Goal: Task Accomplishment & Management: Use online tool/utility

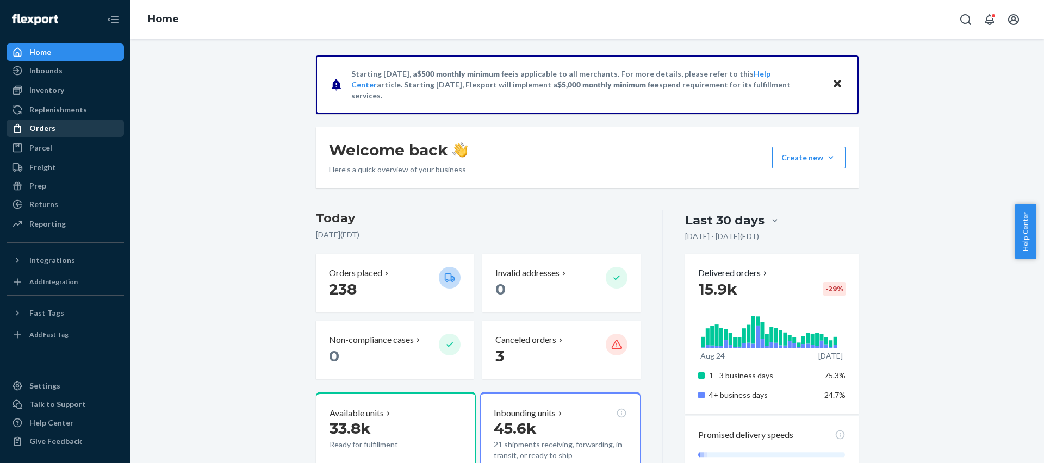
click at [58, 132] on div "Orders" at bounding box center [65, 128] width 115 height 15
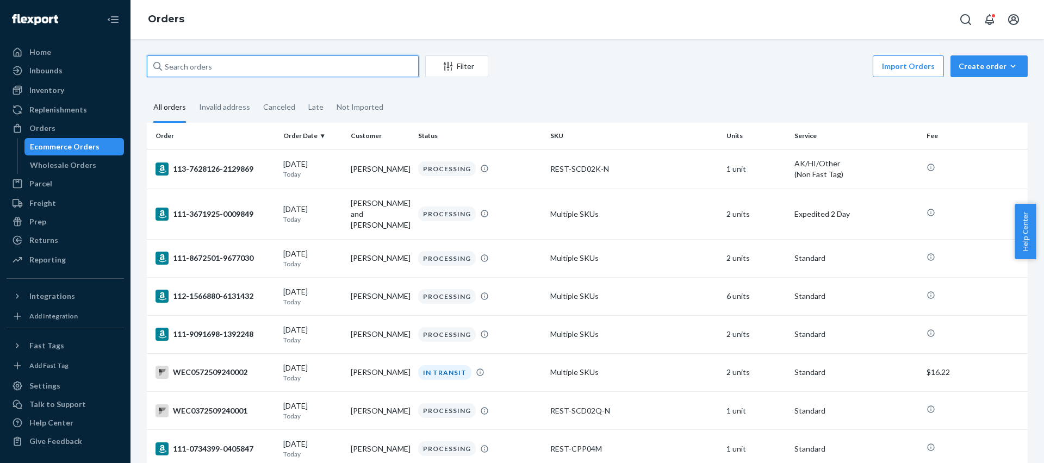
click at [225, 60] on input "text" at bounding box center [283, 66] width 272 height 22
paste input "#US25354420"
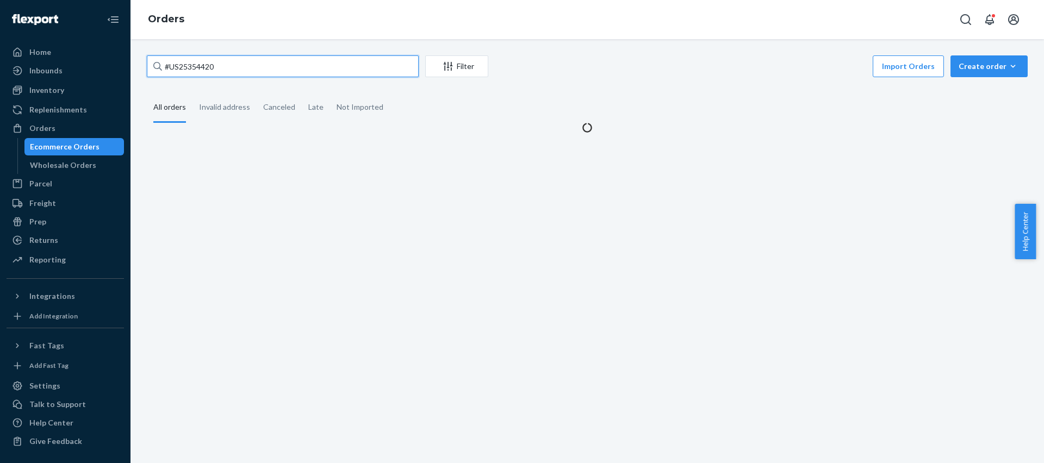
type input "#US25354420"
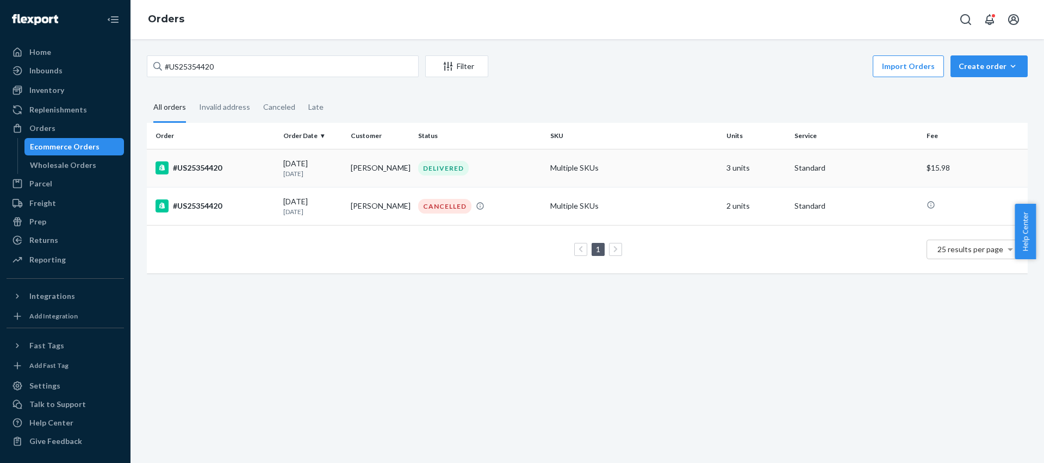
click at [222, 165] on div "#US25354420" at bounding box center [215, 167] width 119 height 13
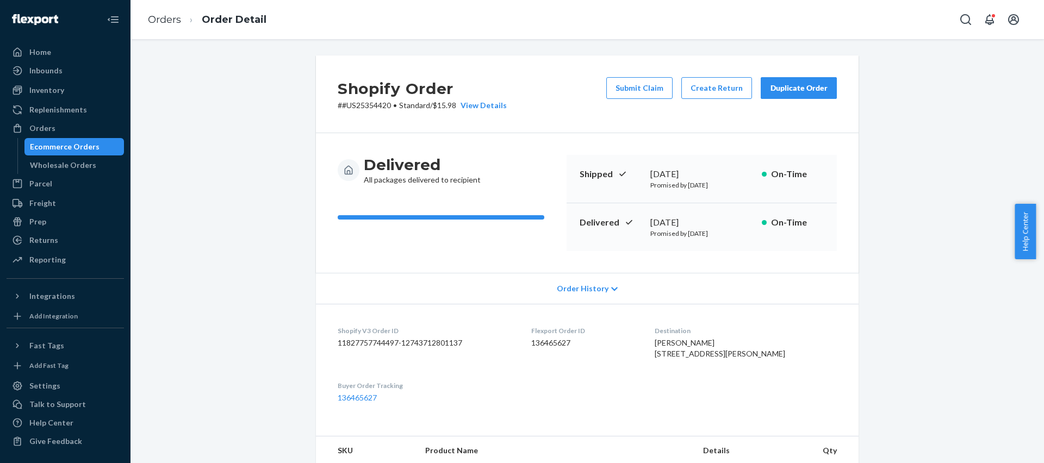
scroll to position [2, 0]
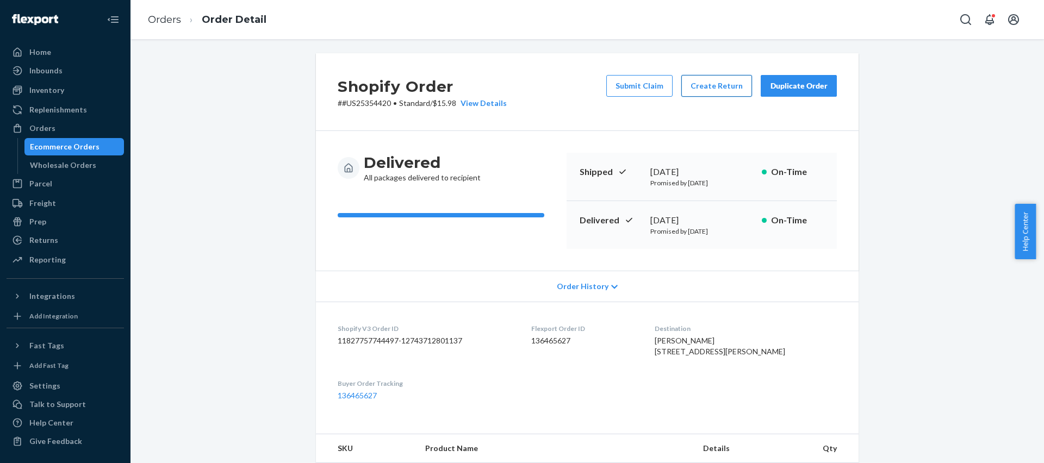
click at [700, 84] on button "Create Return" at bounding box center [716, 86] width 71 height 22
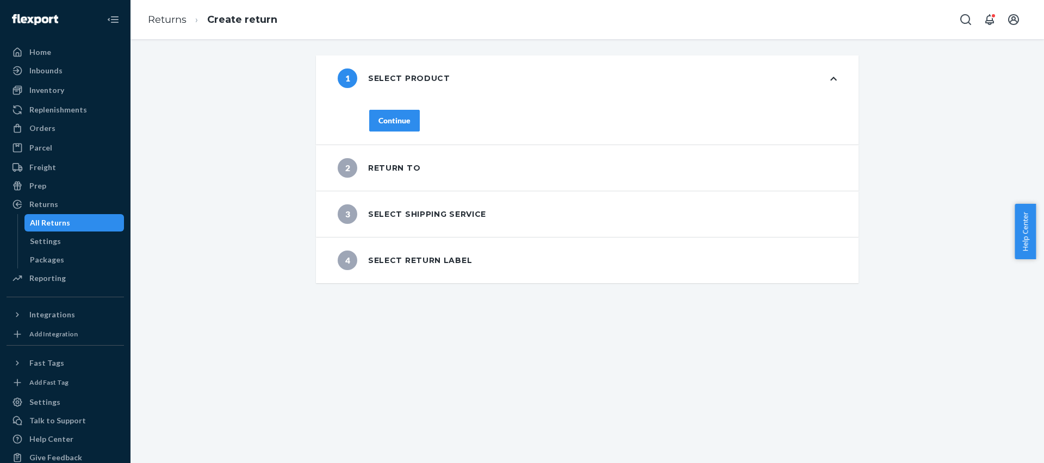
click at [834, 76] on div "1 Select product" at bounding box center [587, 78] width 543 height 46
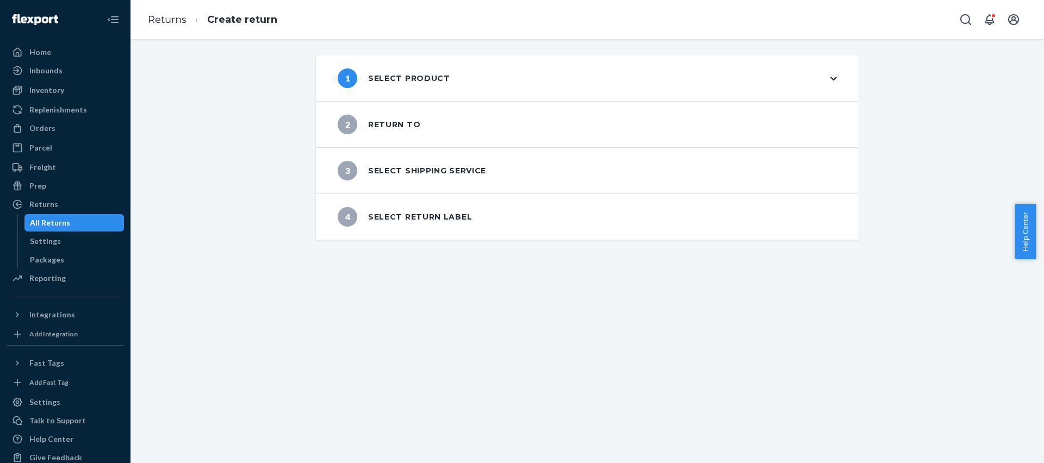
click at [834, 76] on div "1 Select product" at bounding box center [587, 78] width 543 height 46
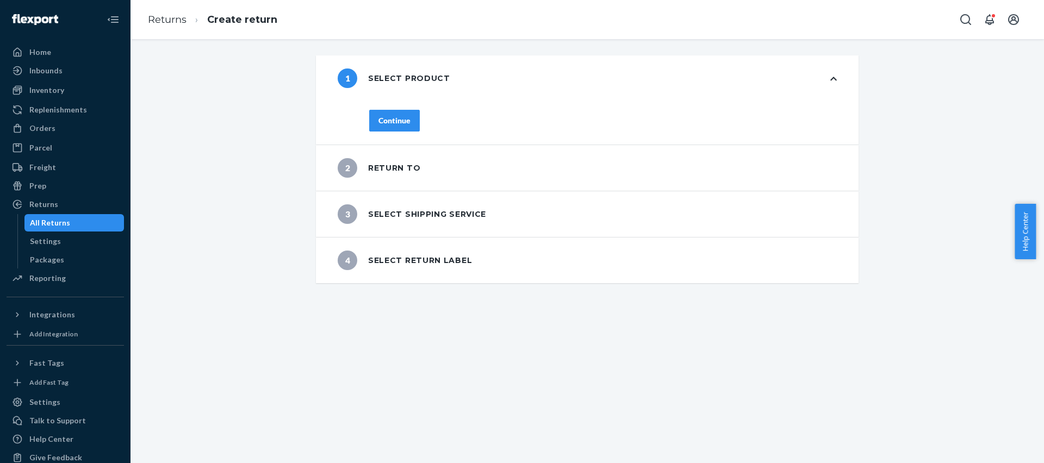
click at [834, 76] on div "1 Select product" at bounding box center [587, 78] width 543 height 46
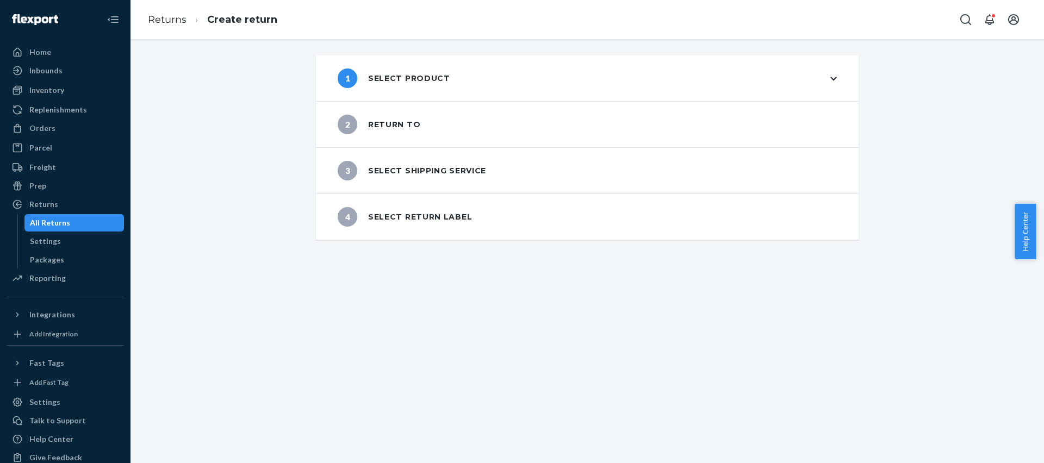
click at [834, 76] on div "1 Select product" at bounding box center [587, 78] width 543 height 46
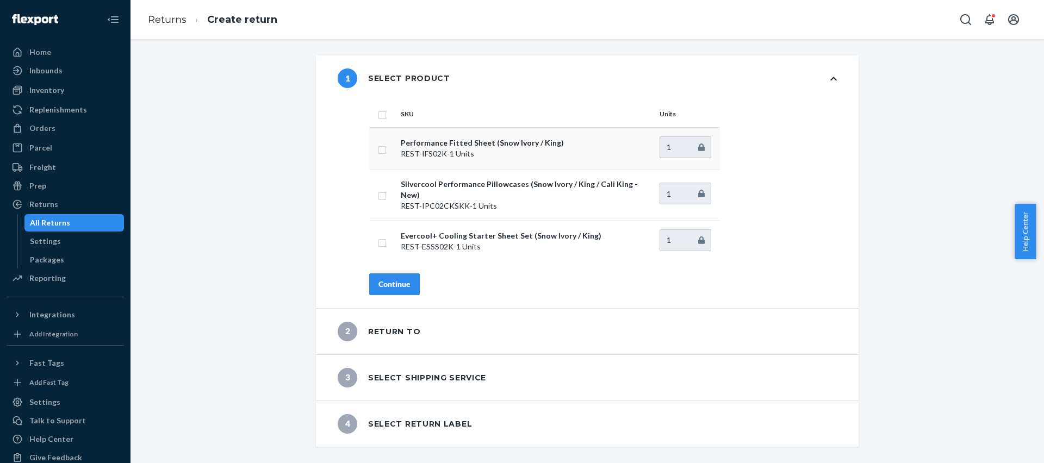
click at [369, 160] on td at bounding box center [382, 148] width 27 height 42
drag, startPoint x: 378, startPoint y: 148, endPoint x: 380, endPoint y: 183, distance: 34.3
click at [378, 148] on input "checkbox" at bounding box center [382, 148] width 9 height 11
checkbox input "true"
click at [403, 279] on div "Continue" at bounding box center [394, 284] width 32 height 11
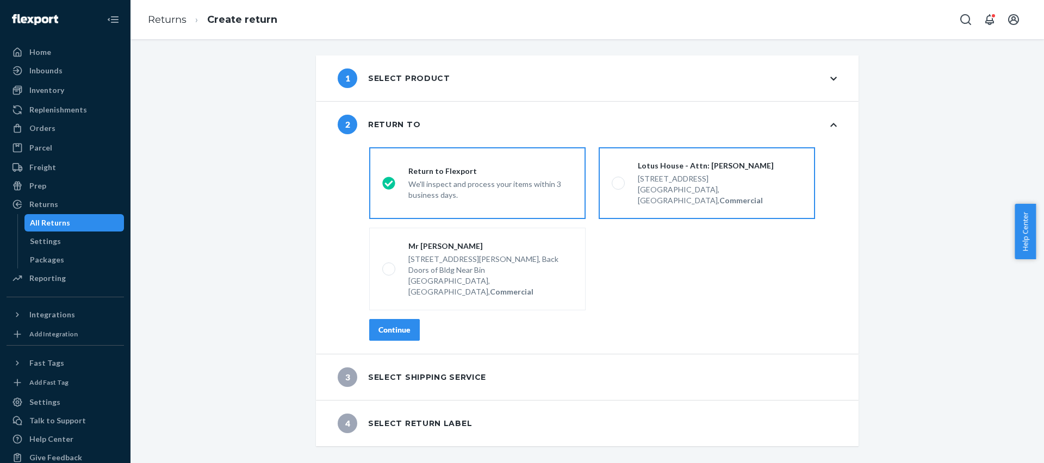
click at [688, 167] on div "Lotus House - Attn: [PERSON_NAME]" at bounding box center [720, 165] width 164 height 11
click at [619, 180] on input "Lotus House - Attn: [PERSON_NAME] [STREET_ADDRESS], Commercial" at bounding box center [615, 183] width 7 height 7
radio input "true"
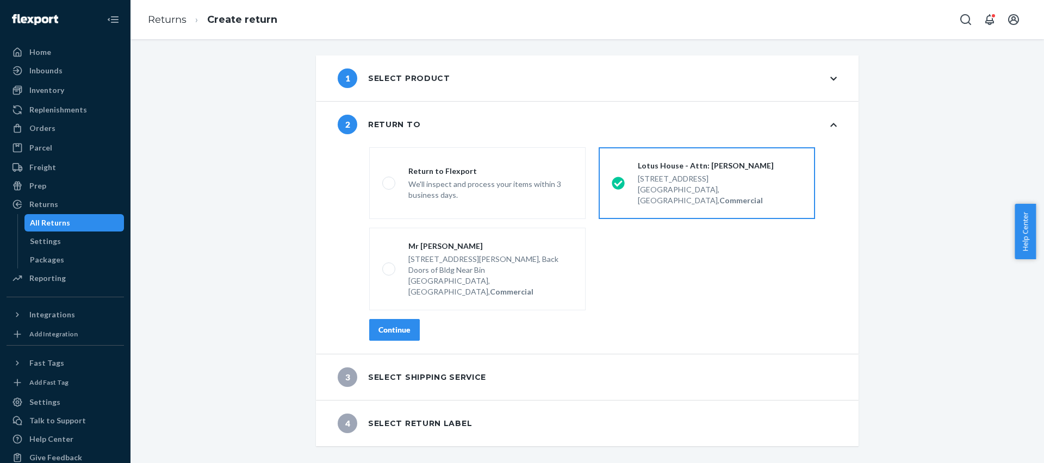
click at [384, 325] on div "Continue" at bounding box center [394, 330] width 32 height 11
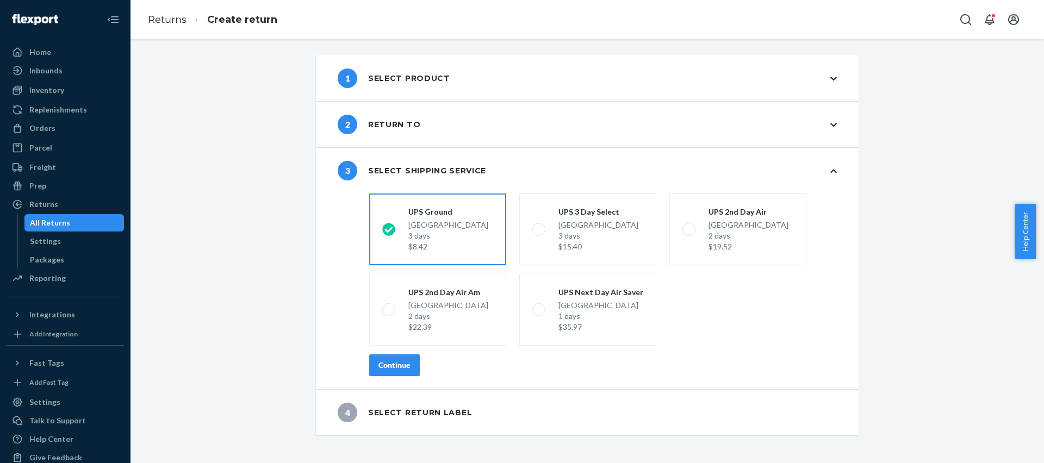
click at [409, 362] on button "Continue" at bounding box center [394, 366] width 51 height 22
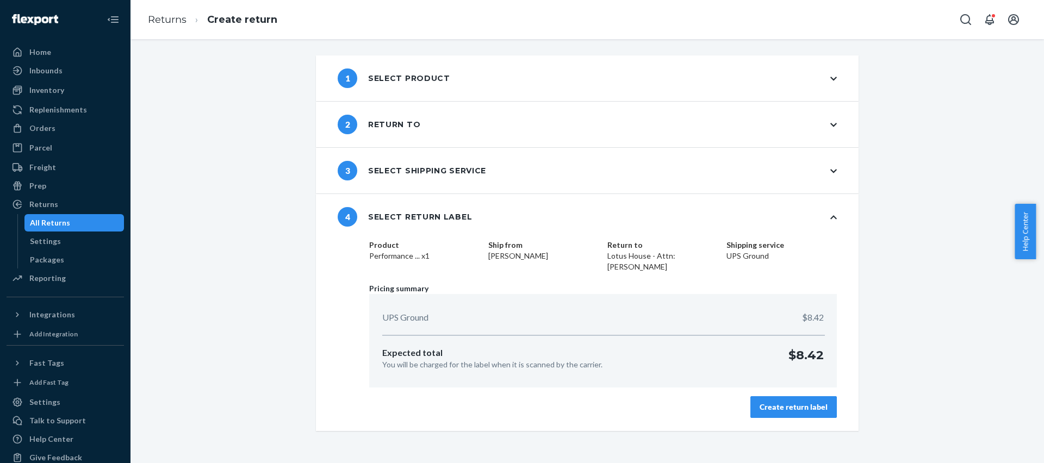
click at [760, 409] on div "Create return label" at bounding box center [794, 407] width 68 height 11
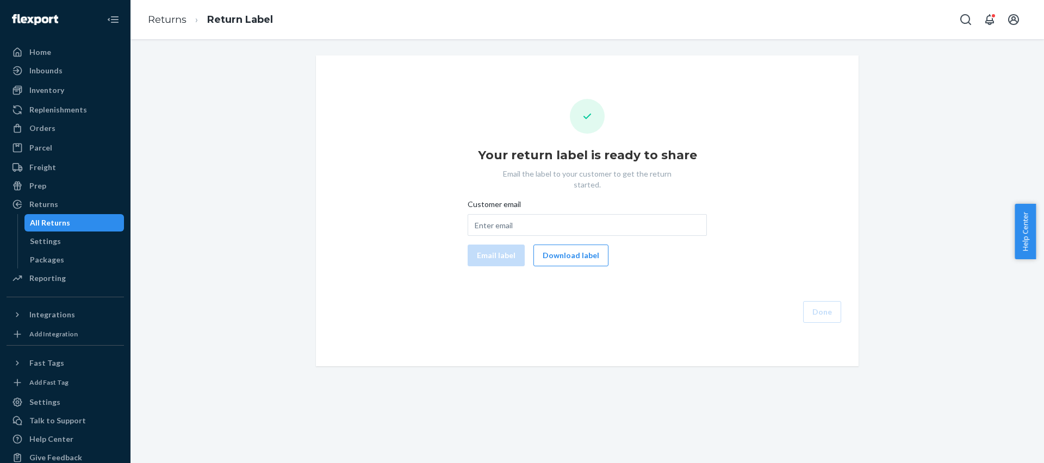
drag, startPoint x: 558, startPoint y: 244, endPoint x: 634, endPoint y: 126, distance: 140.1
click at [558, 245] on button "Download label" at bounding box center [570, 256] width 75 height 22
